Goal: Task Accomplishment & Management: Use online tool/utility

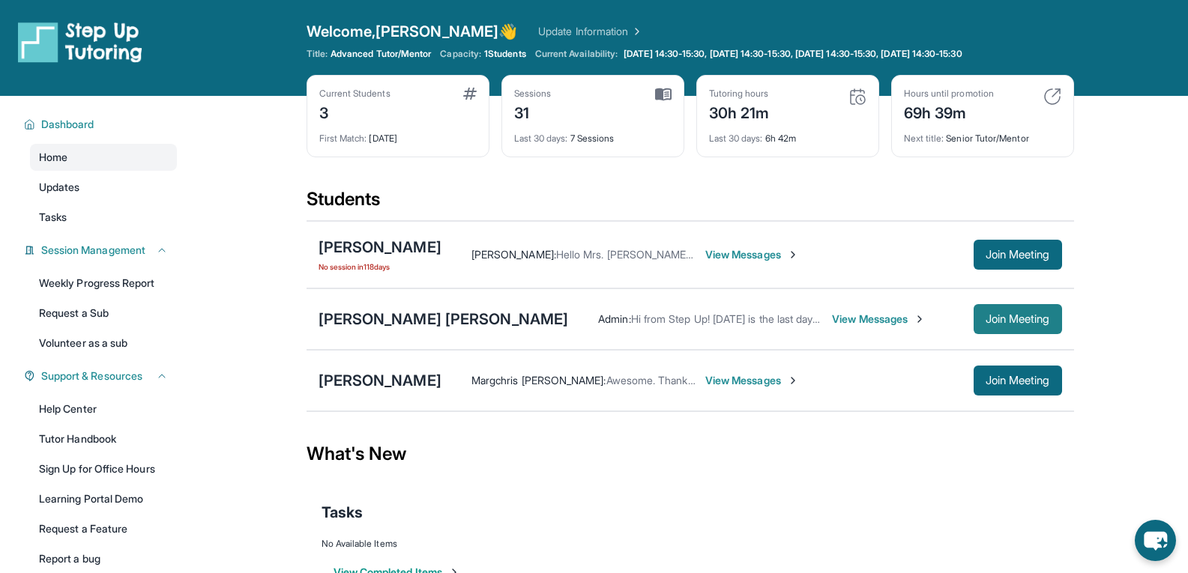
click at [1037, 322] on span "Join Meeting" at bounding box center [1017, 319] width 64 height 9
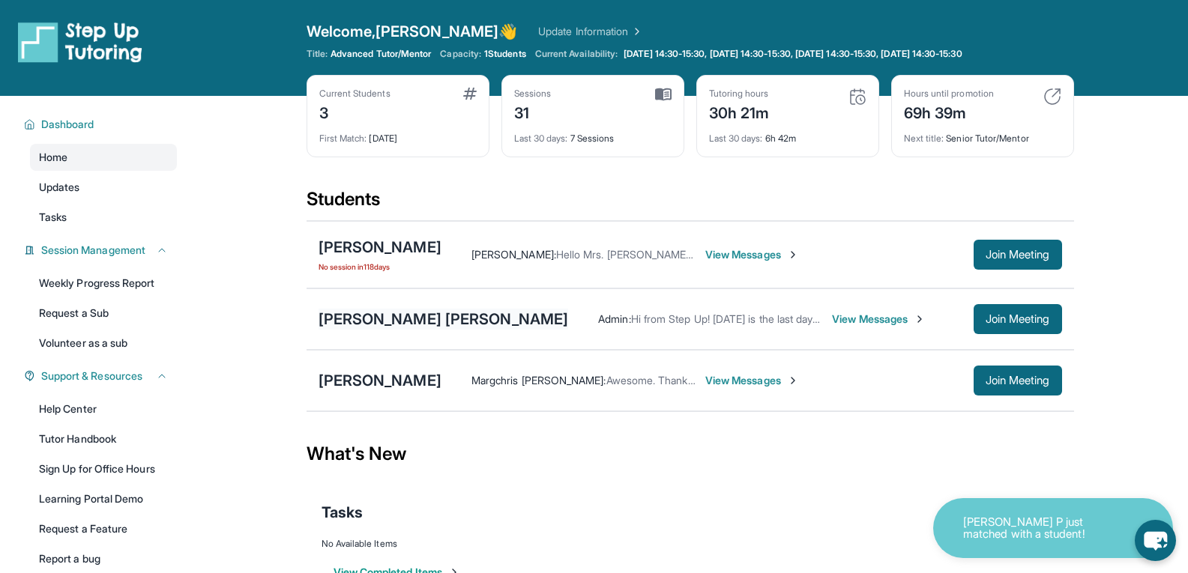
click at [399, 328] on div "[PERSON_NAME] [PERSON_NAME]" at bounding box center [443, 319] width 250 height 21
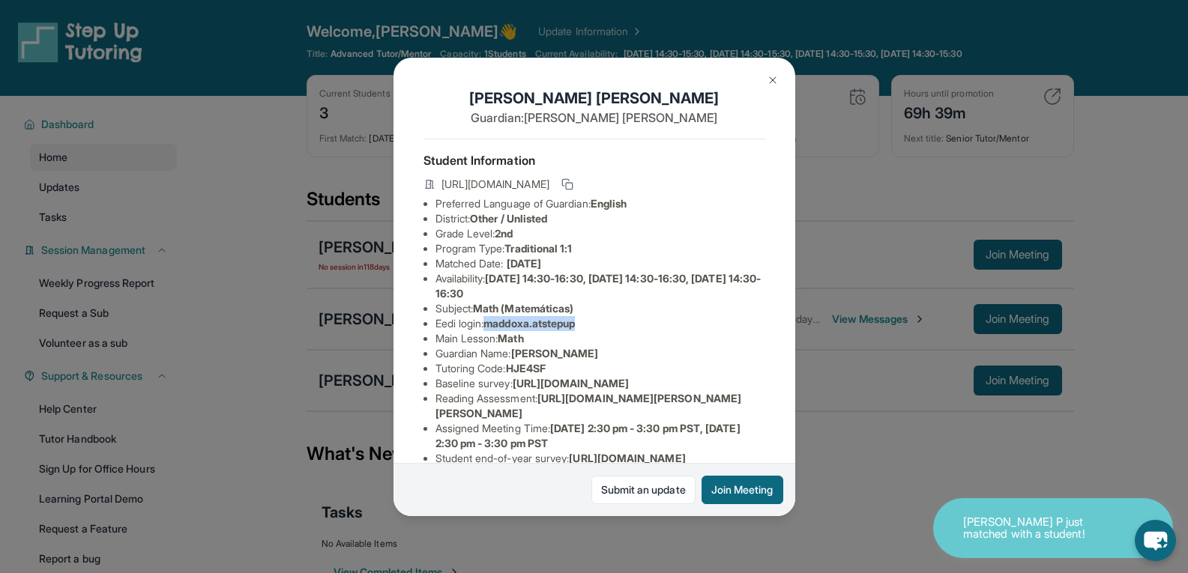
drag, startPoint x: 585, startPoint y: 338, endPoint x: 494, endPoint y: 333, distance: 91.6
click at [494, 330] on span "maddoxa.atstepup" at bounding box center [528, 323] width 91 height 13
copy span "maddoxa.atstepup"
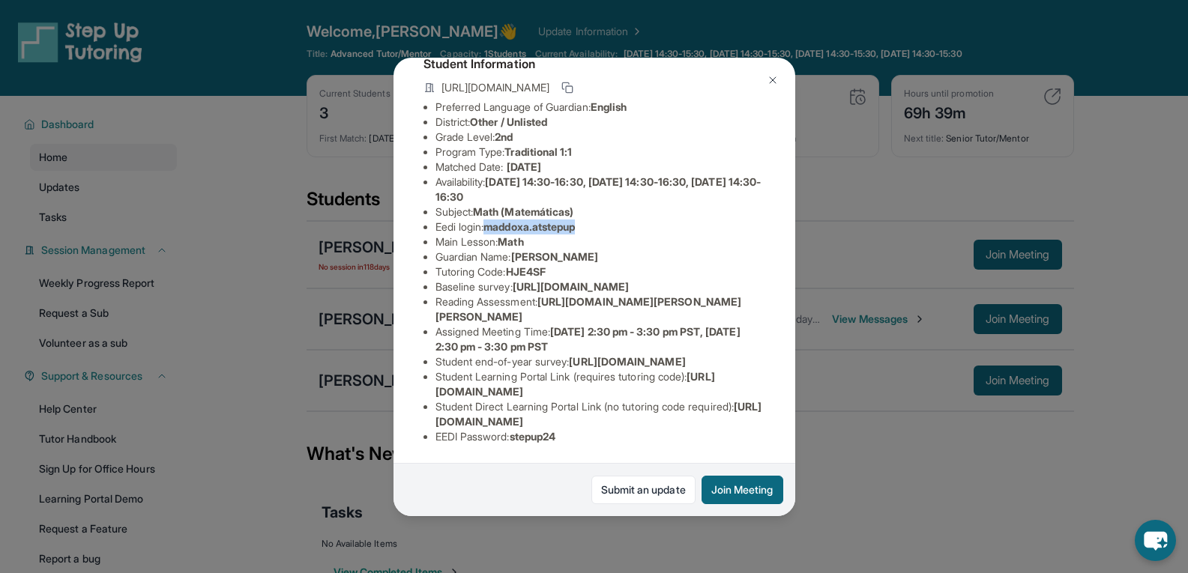
scroll to position [240, 0]
drag, startPoint x: 567, startPoint y: 427, endPoint x: 518, endPoint y: 428, distance: 49.5
click at [518, 429] on li "EEDI Password : stepup24" at bounding box center [600, 436] width 330 height 15
copy span "stepup24"
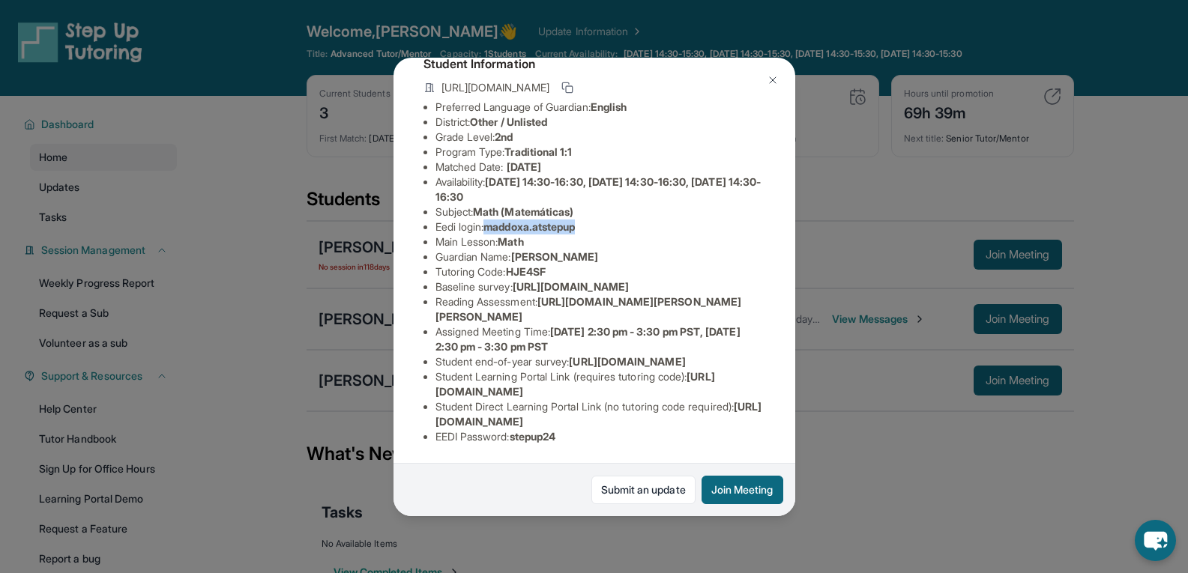
drag, startPoint x: 588, startPoint y: 93, endPoint x: 494, endPoint y: 95, distance: 94.4
click at [494, 220] on li "Eedi login : maddoxa.atstepup" at bounding box center [600, 227] width 330 height 15
copy span "maddoxa.atstepup"
